Goal: Transaction & Acquisition: Purchase product/service

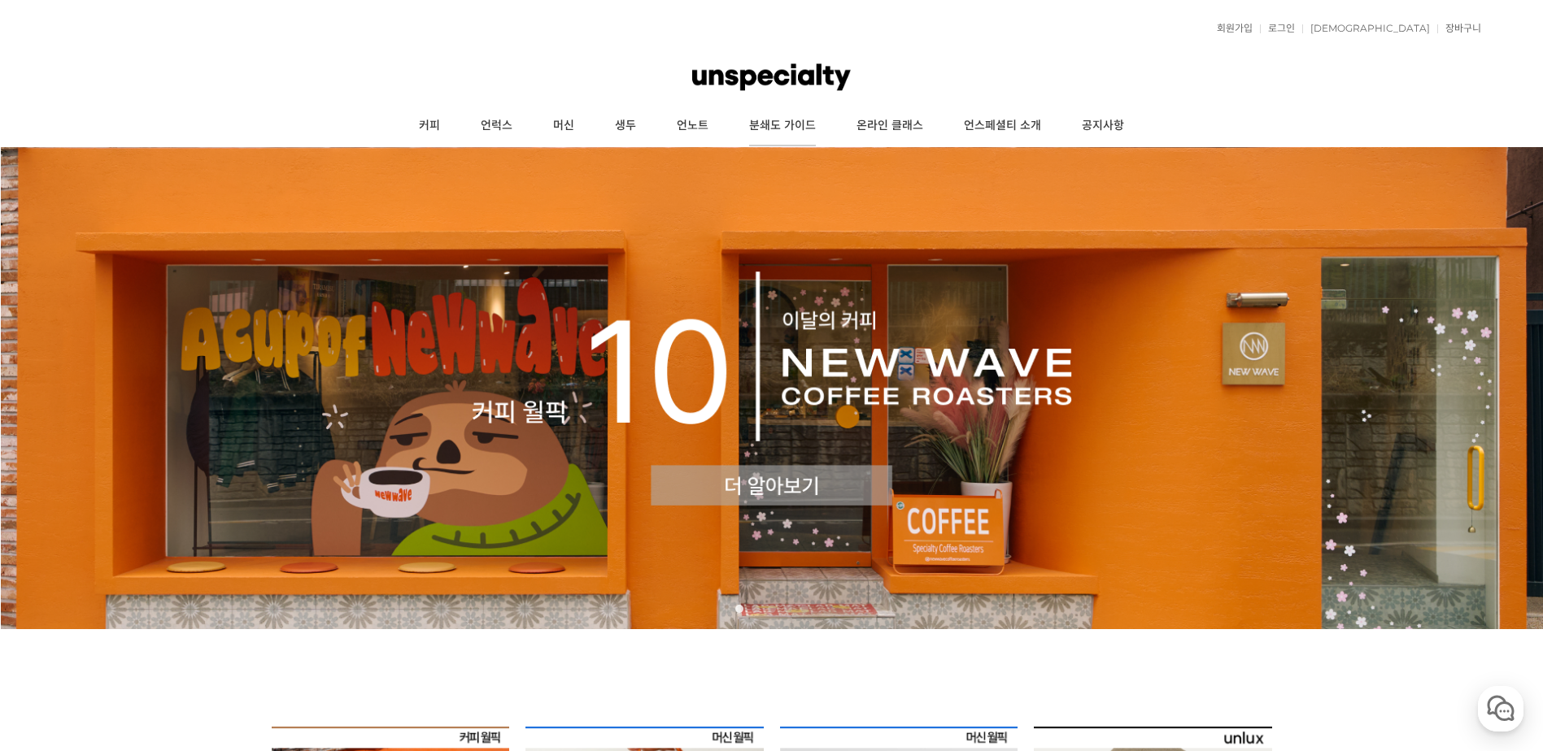
click at [789, 125] on link "분쇄도 가이드" at bounding box center [782, 126] width 107 height 41
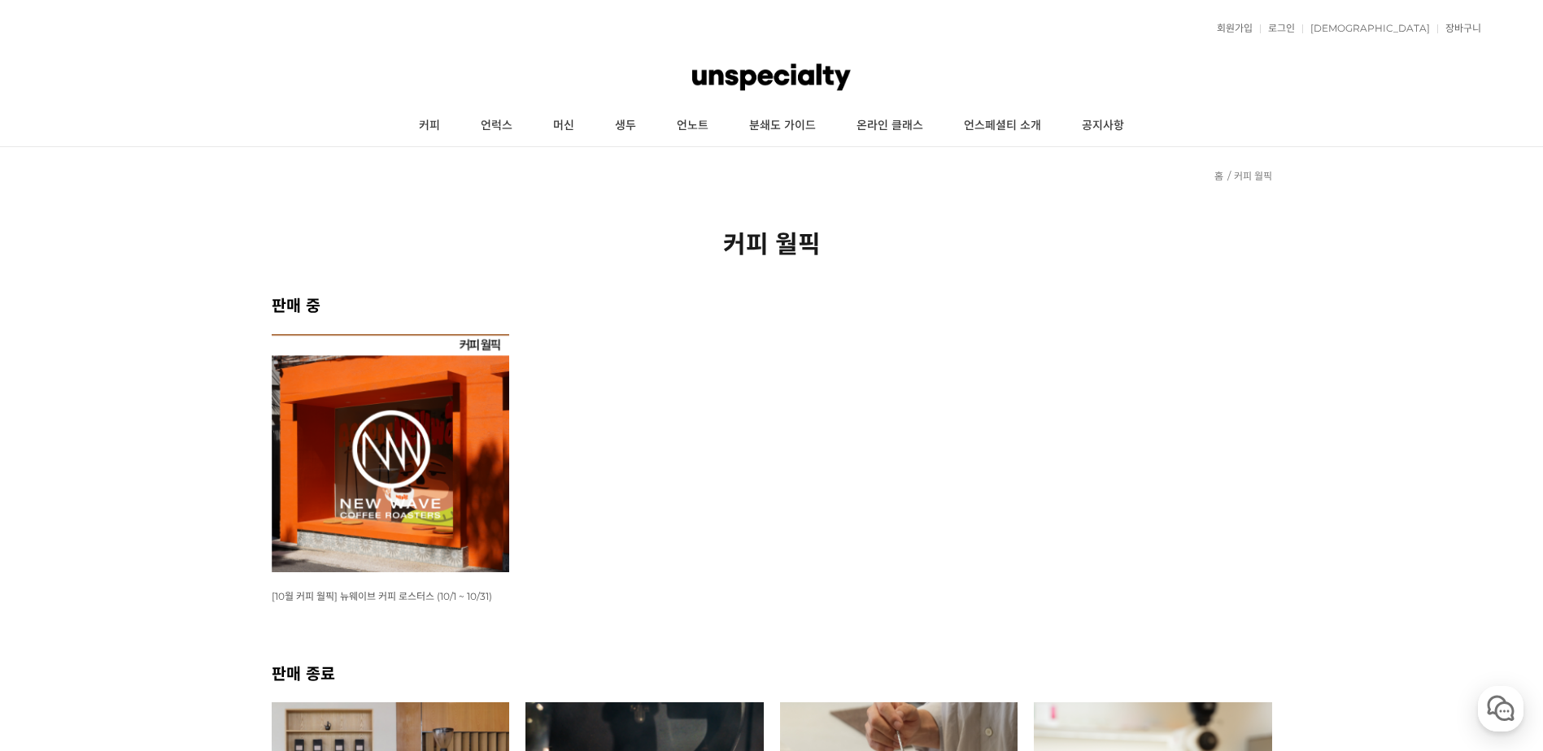
click at [423, 481] on img at bounding box center [391, 453] width 238 height 238
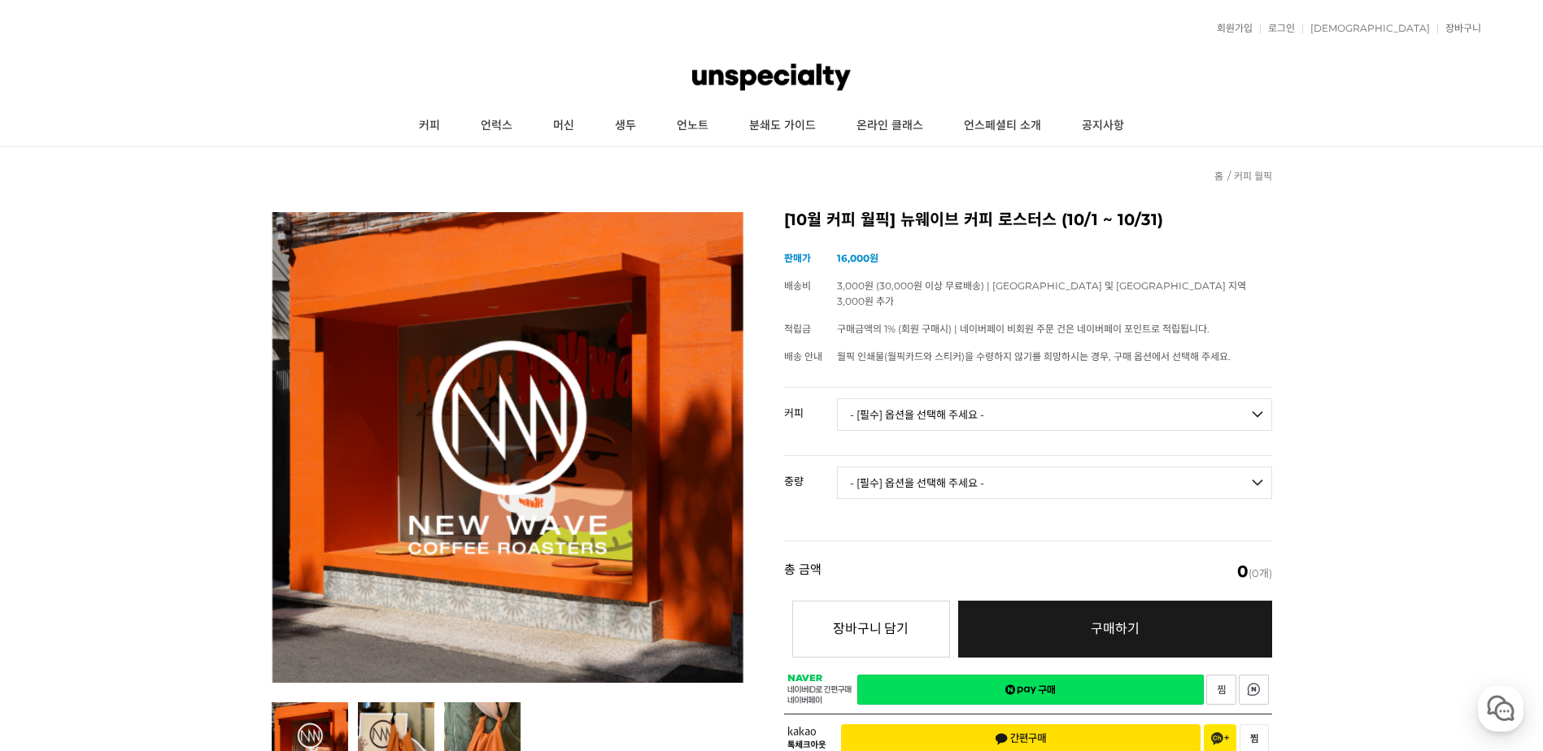
click at [1048, 403] on select "- [필수] 옵션을 선택해 주세요 - ------------------- 언스페셜티 분쇄도 가이드 종이 받기 (주문 1건당 최대 1개 제공) …" at bounding box center [1054, 414] width 435 height 33
click at [1040, 470] on select "- [필수] 옵션을 선택해 주세요 - -------------------" at bounding box center [1054, 483] width 435 height 33
drag, startPoint x: 1042, startPoint y: 420, endPoint x: 1056, endPoint y: 407, distance: 19.6
click at [1050, 412] on td "- [필수] 옵션을 선택해 주세요 - ------------------- 언스페셜티 분쇄도 가이드 종이 받기 (주문 1건당 최대 1개 제공) …" at bounding box center [1054, 421] width 435 height 67
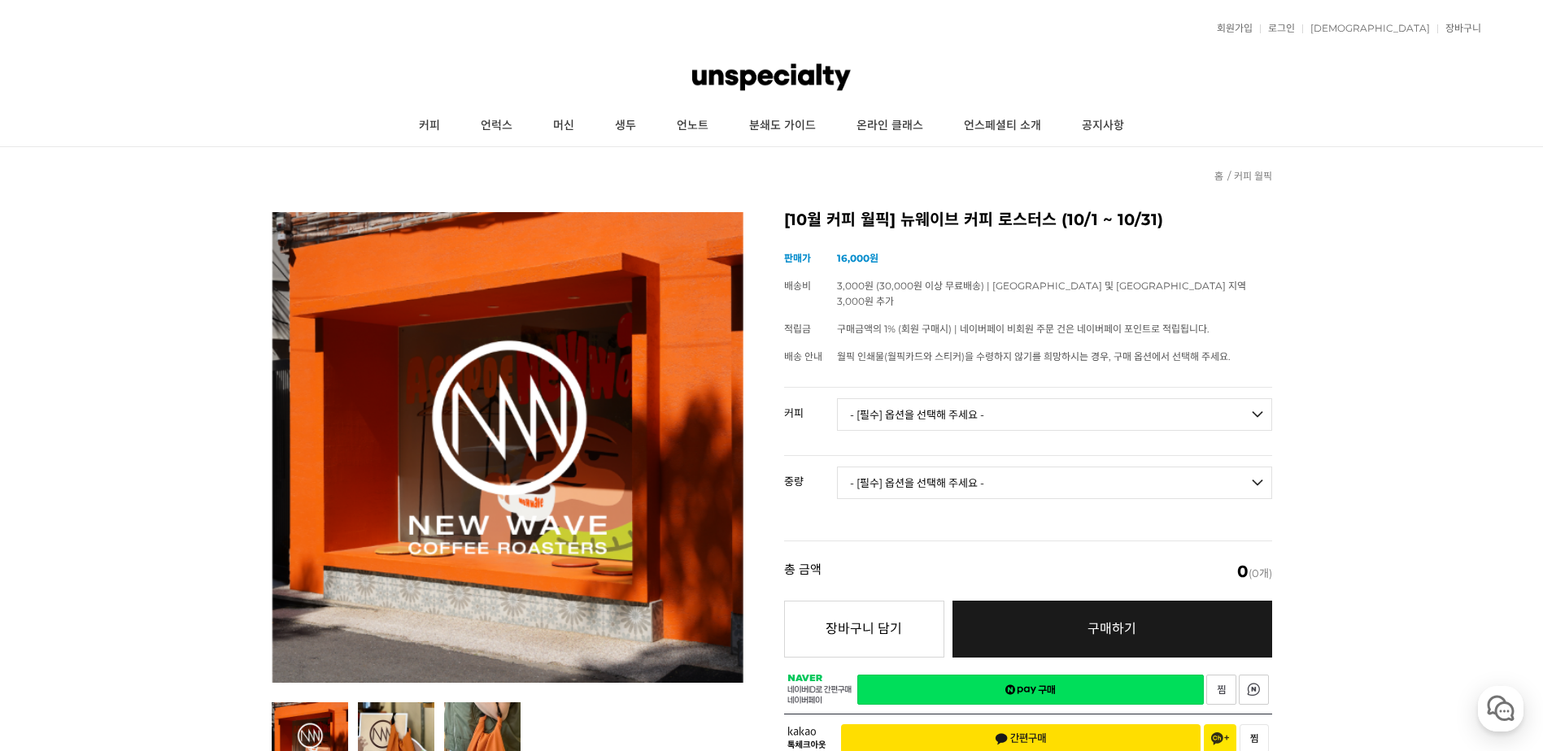
click at [1056, 407] on select "- [필수] 옵션을 선택해 주세요 - ------------------- 언스페셜티 분쇄도 가이드 종이 받기 (주문 1건당 최대 1개 제공) …" at bounding box center [1054, 414] width 435 height 33
click at [837, 398] on select "- [필수] 옵션을 선택해 주세요 - ------------------- 언스페셜티 분쇄도 가이드 종이 받기 (주문 1건당 최대 1개 제공) …" at bounding box center [1054, 414] width 435 height 33
click at [1032, 407] on select "- [필수] 옵션을 선택해 주세요 - ------------------- 언스페셜티 분쇄도 가이드 종이 받기 (주문 1건당 최대 1개 제공) …" at bounding box center [1054, 414] width 435 height 33
select select "플로럴 블라썸 (언스페셜티 블렌드)"
click at [837, 398] on select "- [필수] 옵션을 선택해 주세요 - ------------------- 언스페셜티 분쇄도 가이드 종이 받기 (주문 1건당 최대 1개 제공) …" at bounding box center [1054, 414] width 435 height 33
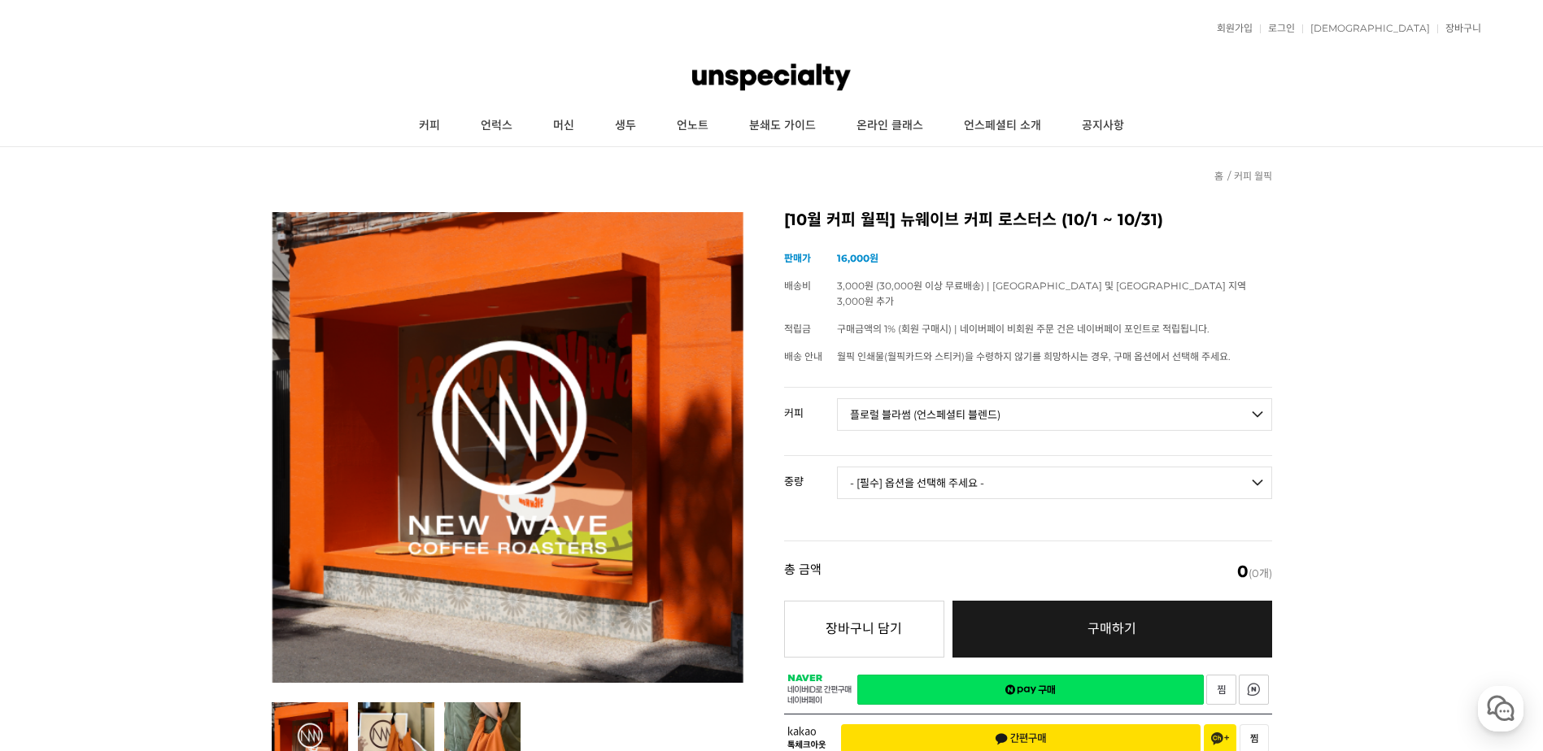
click at [918, 467] on select "- [필수] 옵션을 선택해 주세요 - ------------------- 200g" at bounding box center [1054, 483] width 435 height 33
select select "200g"
click at [837, 467] on select "- [필수] 옵션을 선택해 주세요 - ------------------- 200g" at bounding box center [1054, 483] width 435 height 33
select select "*"
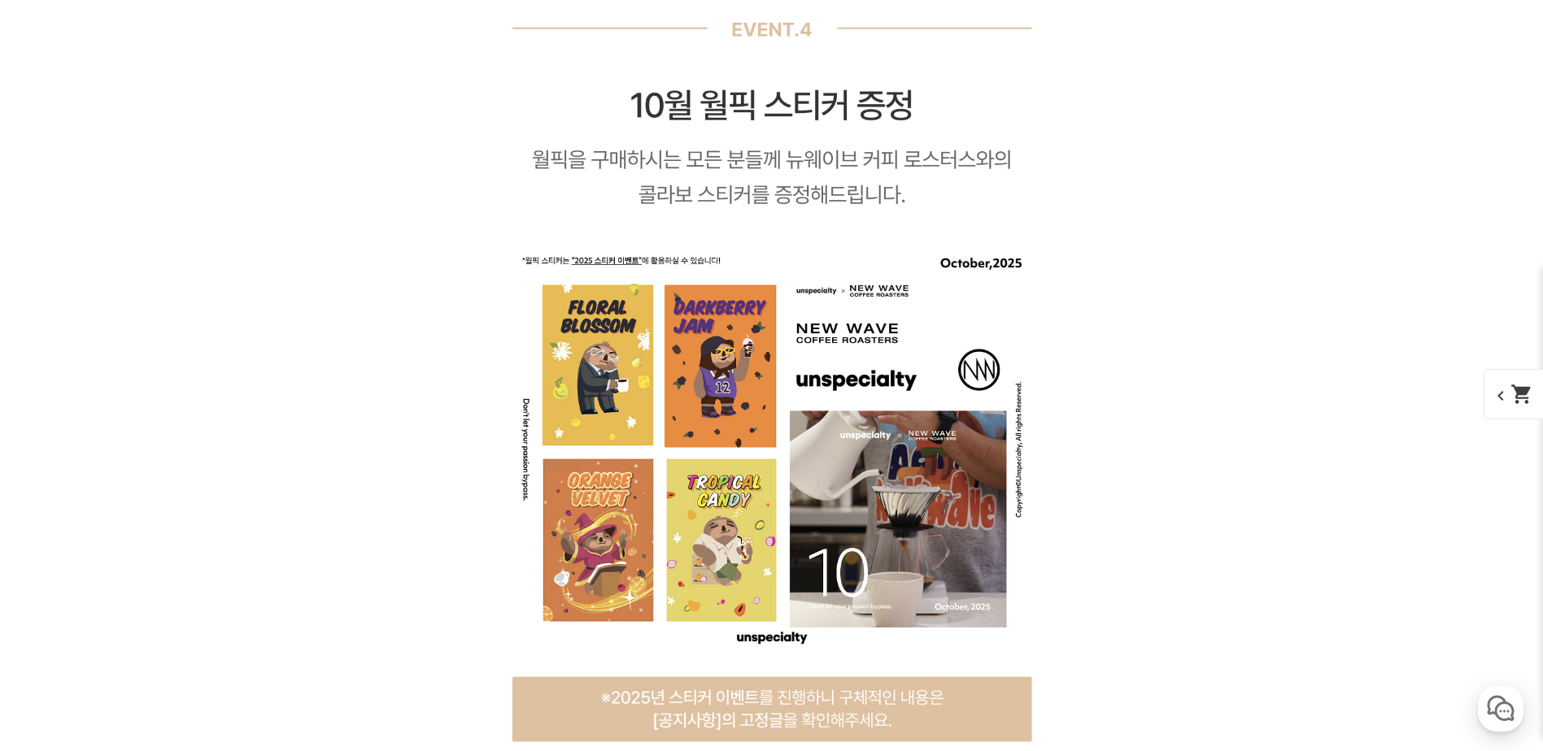
scroll to position [8986, 0]
